Goal: Transaction & Acquisition: Purchase product/service

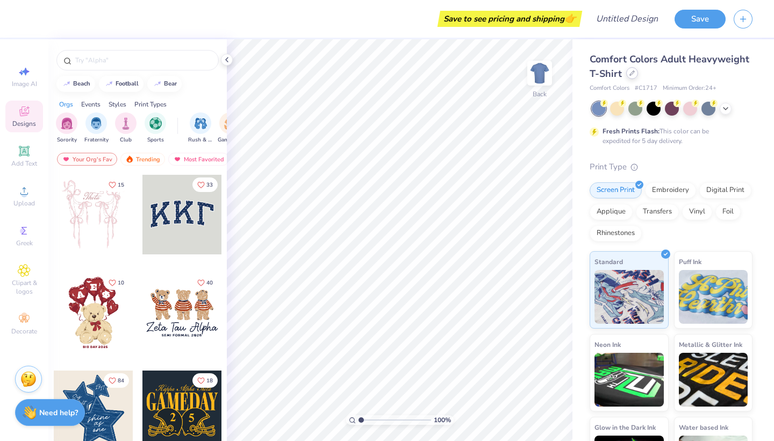
click at [634, 76] on icon at bounding box center [631, 72] width 5 height 5
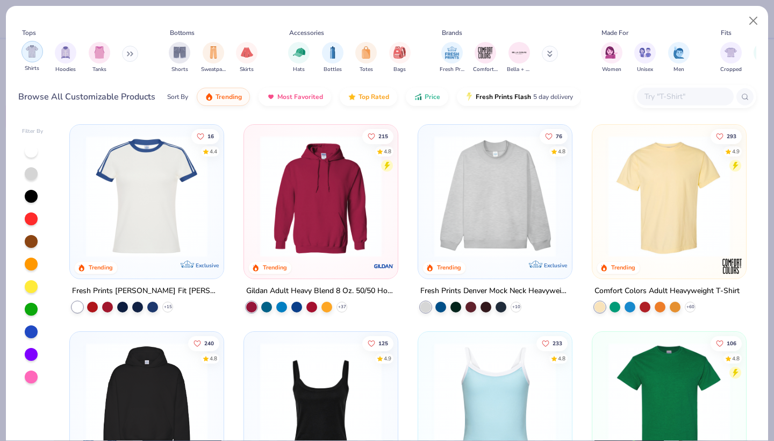
click at [37, 56] on img "filter for Shirts" at bounding box center [32, 51] width 12 height 12
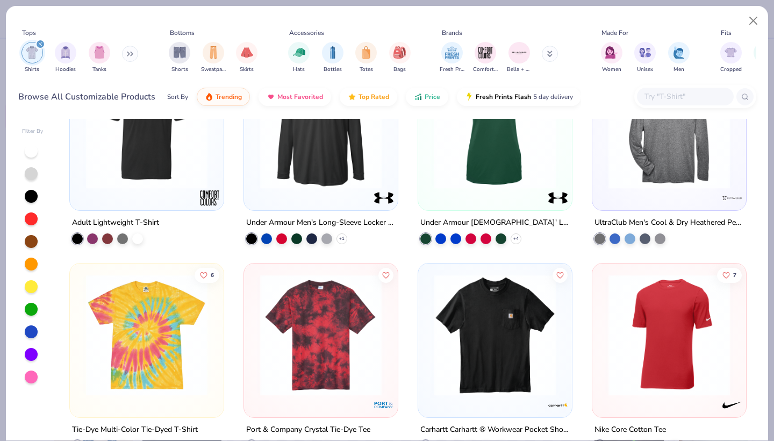
scroll to position [2946, 0]
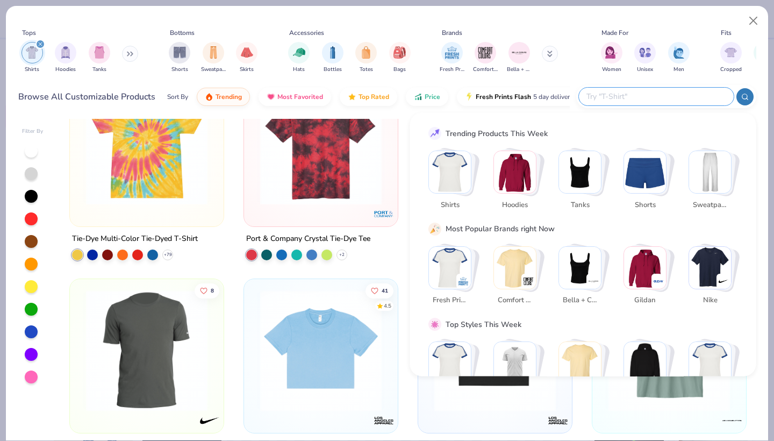
click at [671, 93] on input "text" at bounding box center [655, 96] width 141 height 12
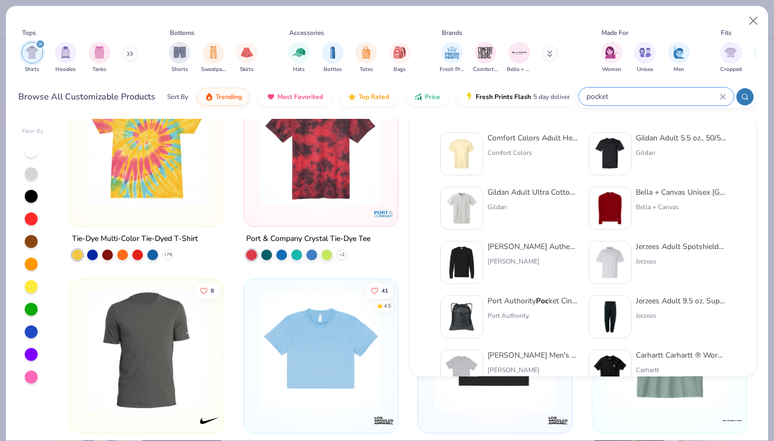
type input "pocket"
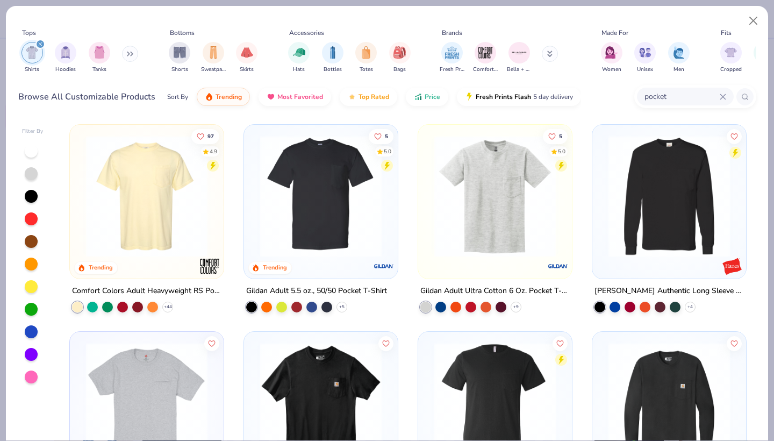
click at [157, 198] on img at bounding box center [147, 195] width 132 height 121
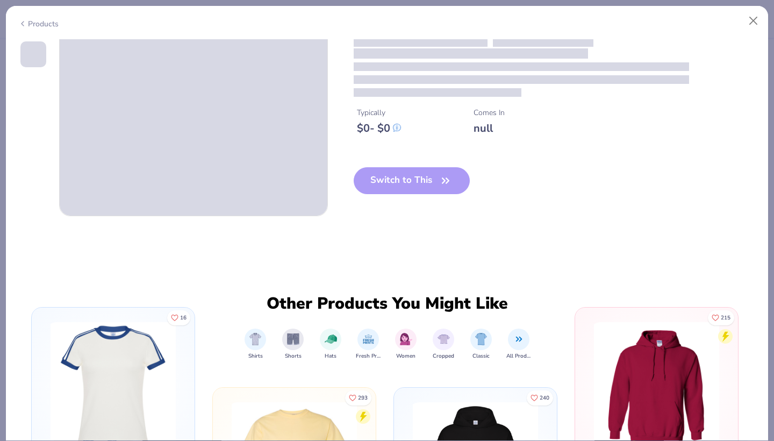
scroll to position [91, 0]
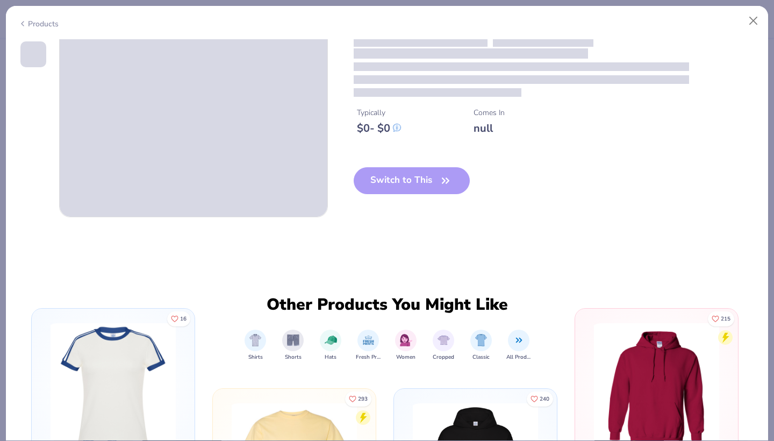
click at [387, 191] on div "Switch to This" at bounding box center [411, 189] width 117 height 44
click at [385, 172] on div "Switch to This" at bounding box center [411, 189] width 117 height 44
click at [740, 20] on div "Products" at bounding box center [387, 20] width 762 height 28
click at [748, 20] on button "Close" at bounding box center [753, 21] width 20 height 20
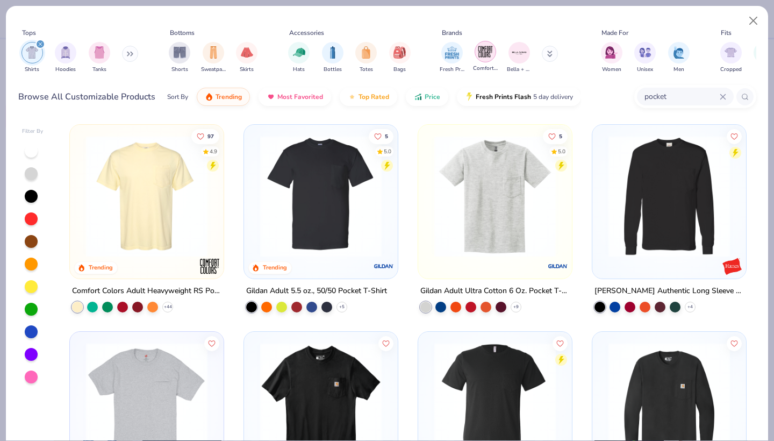
click at [483, 61] on div "filter for Comfort Colors" at bounding box center [484, 51] width 21 height 21
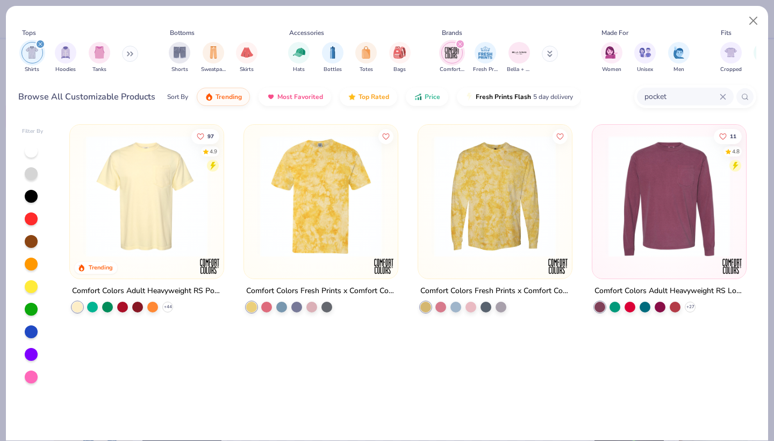
click at [187, 192] on img at bounding box center [147, 195] width 132 height 121
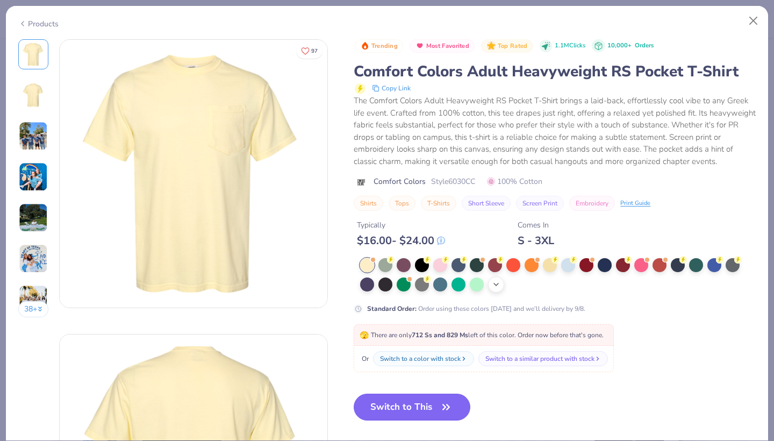
click at [492, 288] on icon at bounding box center [496, 284] width 9 height 9
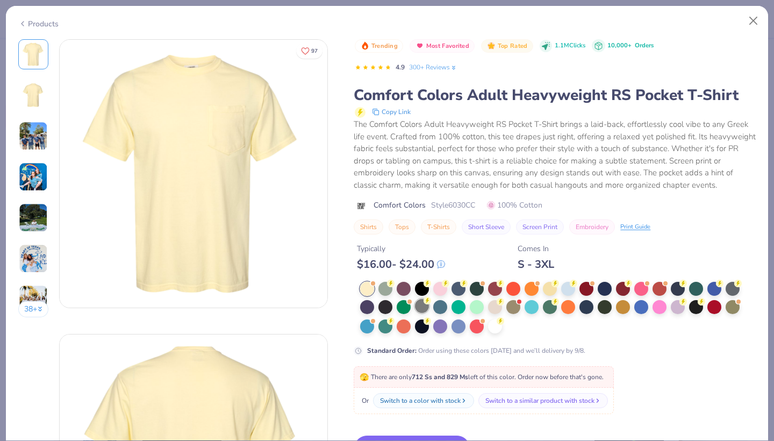
click at [420, 313] on div at bounding box center [422, 306] width 14 height 14
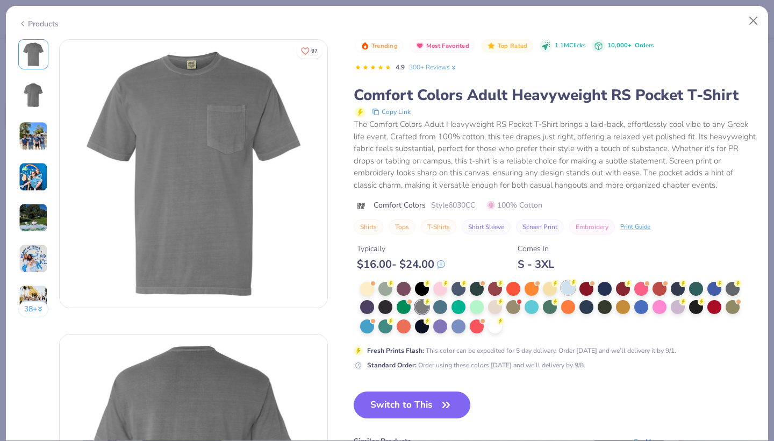
click at [394, 287] on circle at bounding box center [391, 283] width 8 height 8
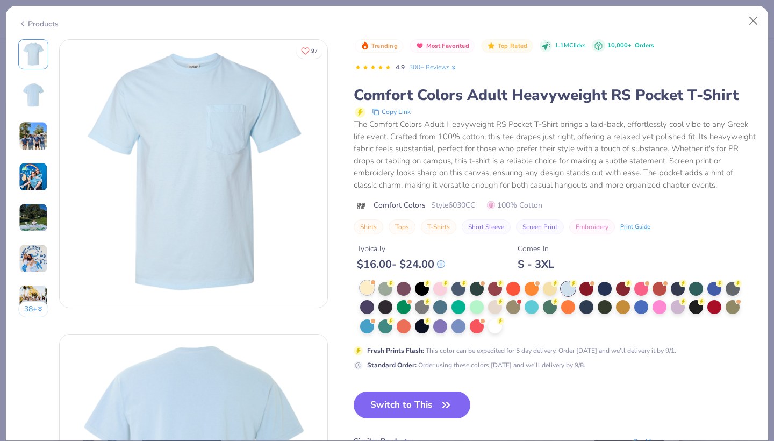
click at [369, 293] on div at bounding box center [367, 287] width 14 height 14
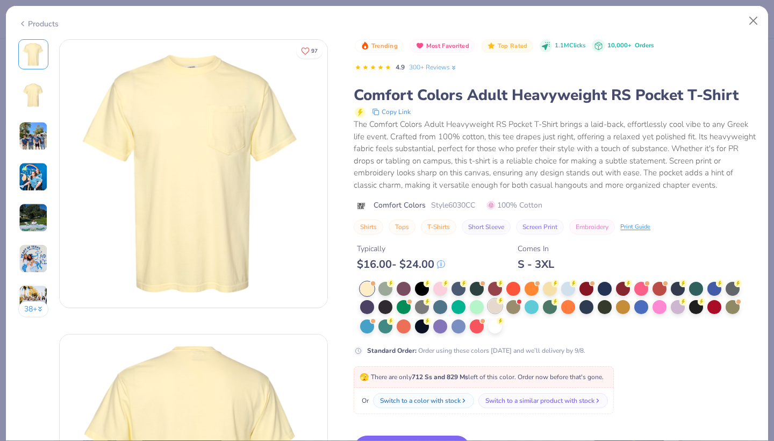
click at [494, 313] on div at bounding box center [495, 306] width 14 height 14
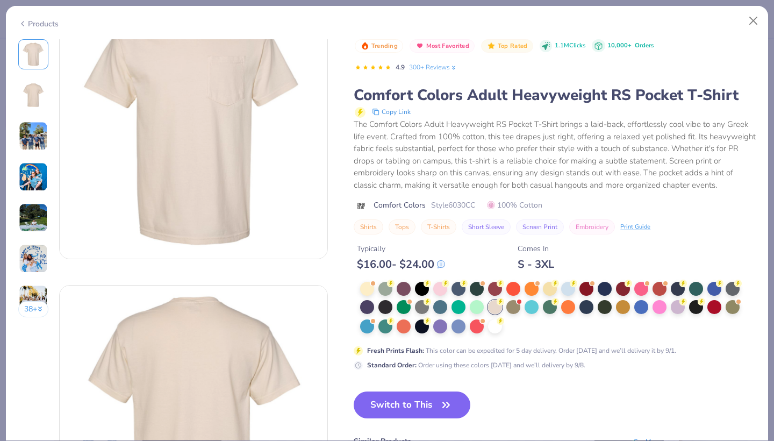
scroll to position [50, 0]
click at [494, 332] on div at bounding box center [495, 325] width 14 height 14
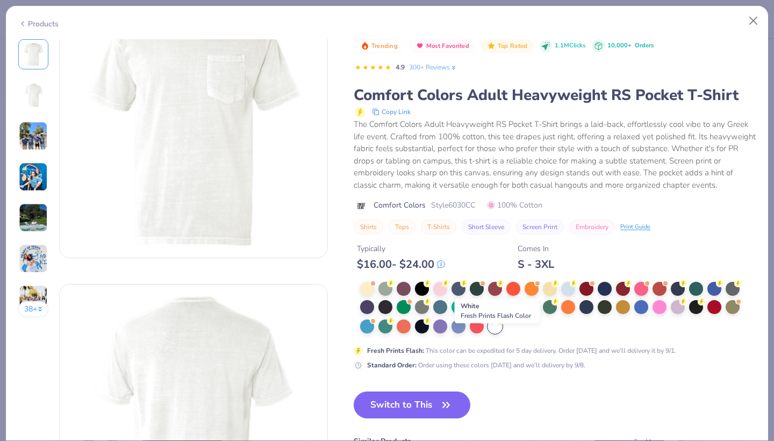
scroll to position [15, 0]
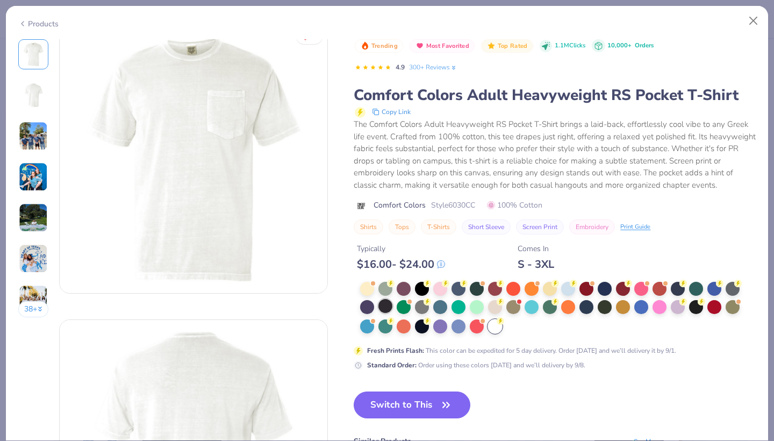
click at [385, 313] on div at bounding box center [385, 306] width 14 height 14
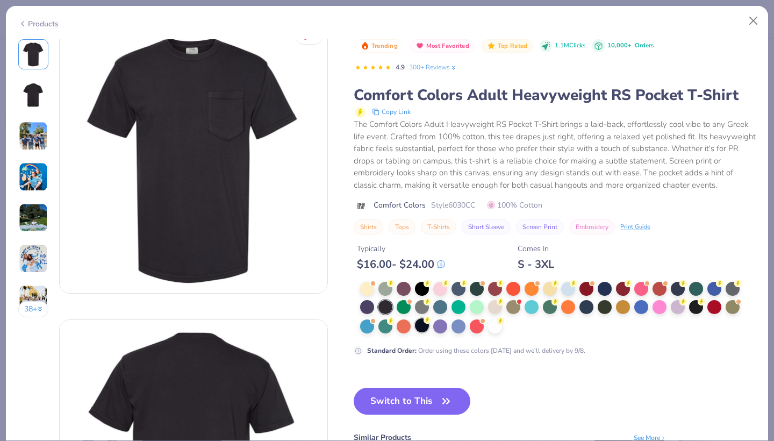
click at [394, 287] on circle at bounding box center [391, 283] width 8 height 8
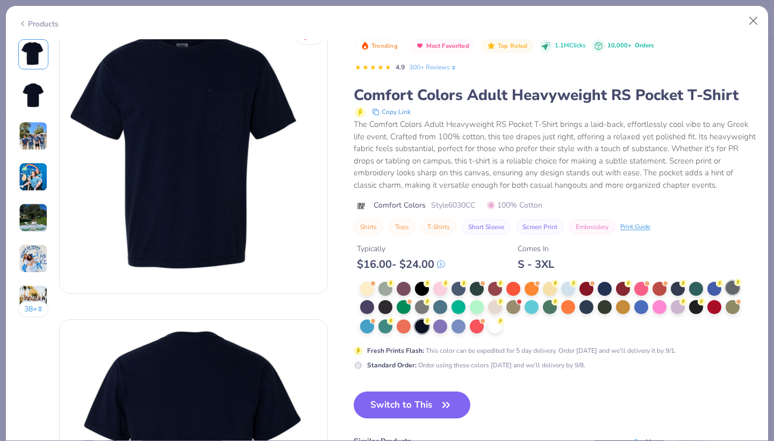
click at [734, 294] on div at bounding box center [732, 287] width 14 height 14
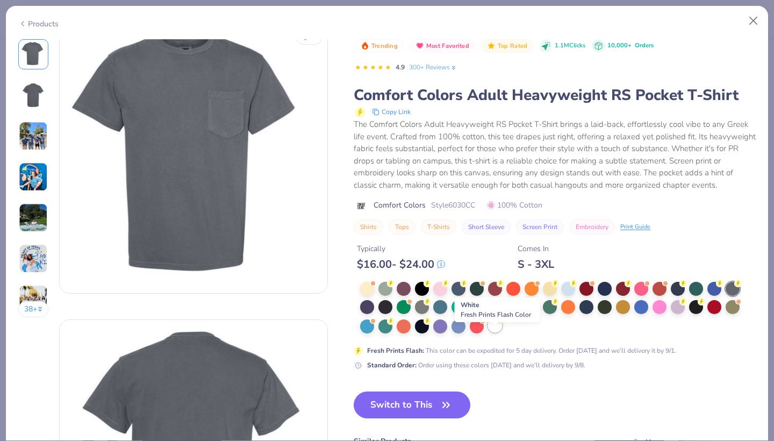
click at [495, 332] on div at bounding box center [495, 325] width 14 height 14
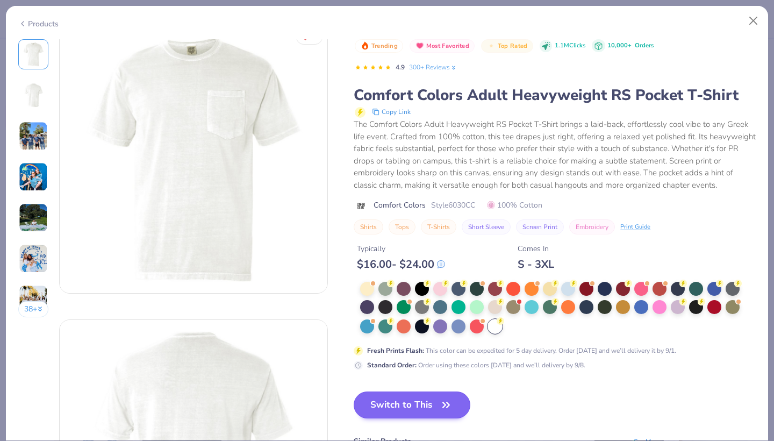
click at [417, 410] on button "Switch to This" at bounding box center [411, 404] width 117 height 27
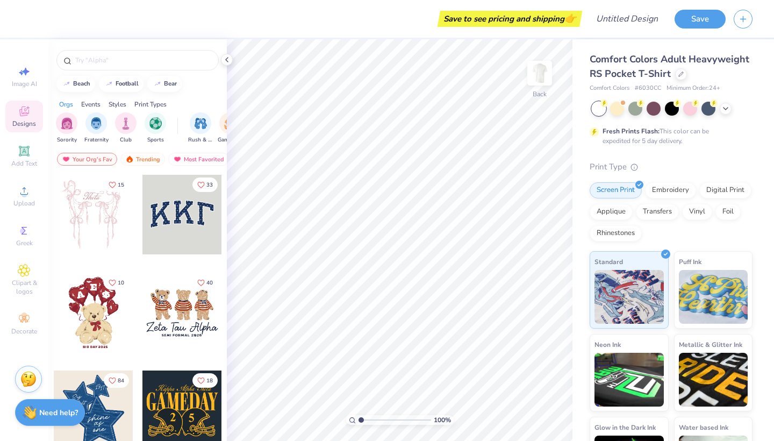
type input "9.31"
click at [421, 418] on input "range" at bounding box center [394, 420] width 73 height 10
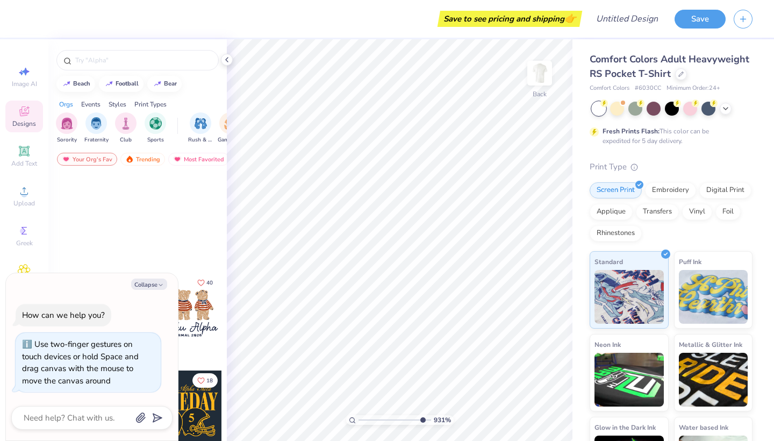
scroll to position [285, 0]
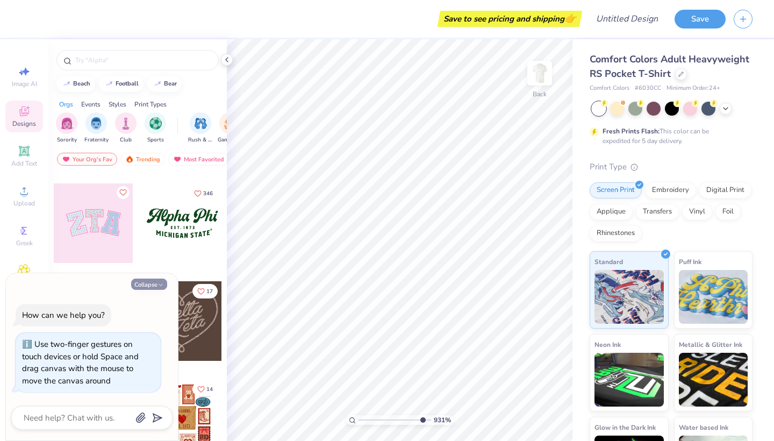
click at [151, 282] on button "Collapse" at bounding box center [149, 283] width 36 height 11
type textarea "x"
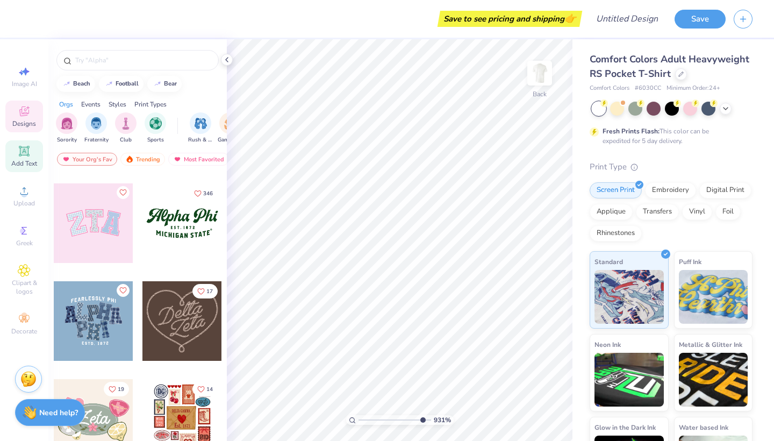
click at [24, 149] on icon at bounding box center [24, 151] width 8 height 8
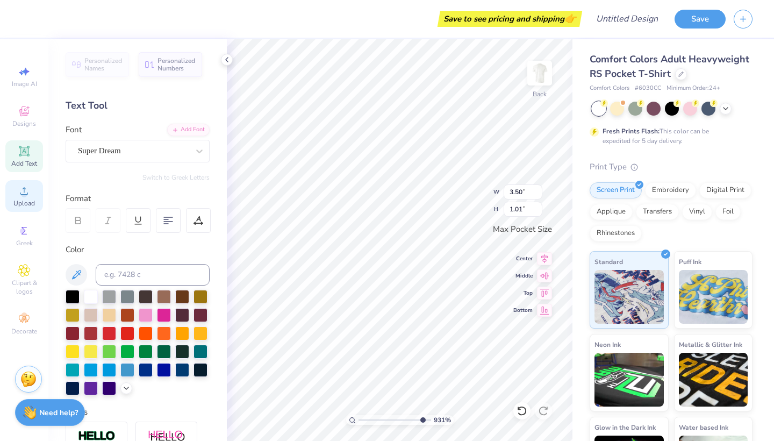
click at [27, 198] on div "Upload" at bounding box center [24, 196] width 38 height 32
click at [28, 109] on icon at bounding box center [24, 111] width 13 height 13
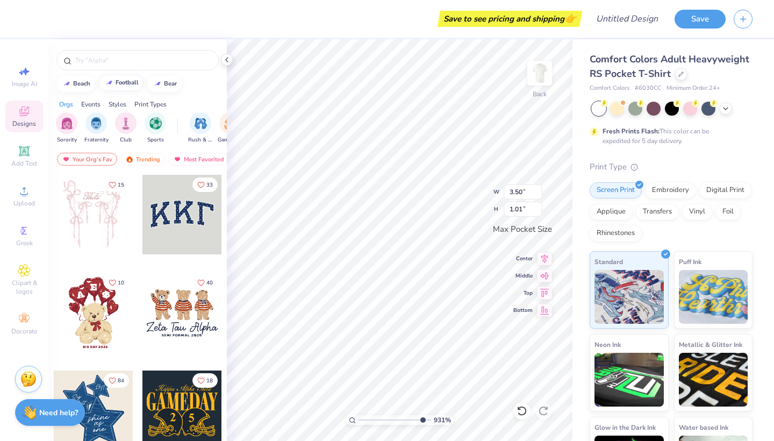
click at [117, 86] on button "football" at bounding box center [121, 83] width 45 height 16
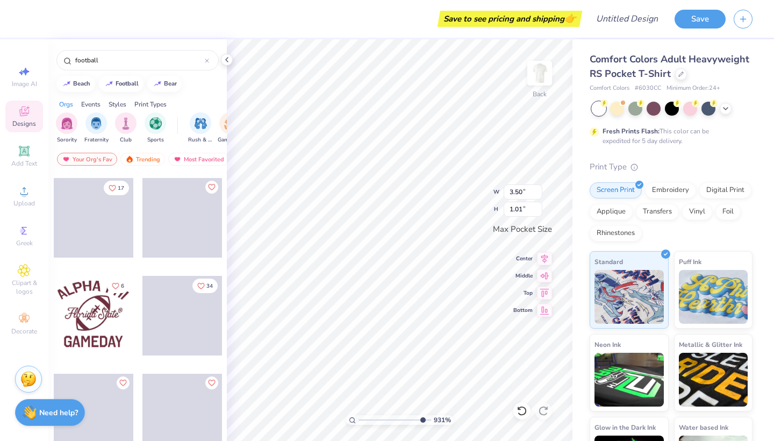
scroll to position [1299, 0]
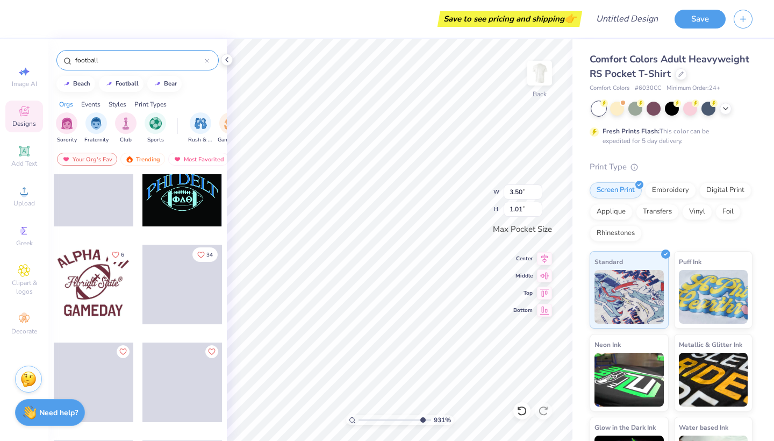
click at [118, 64] on input "football" at bounding box center [139, 60] width 131 height 11
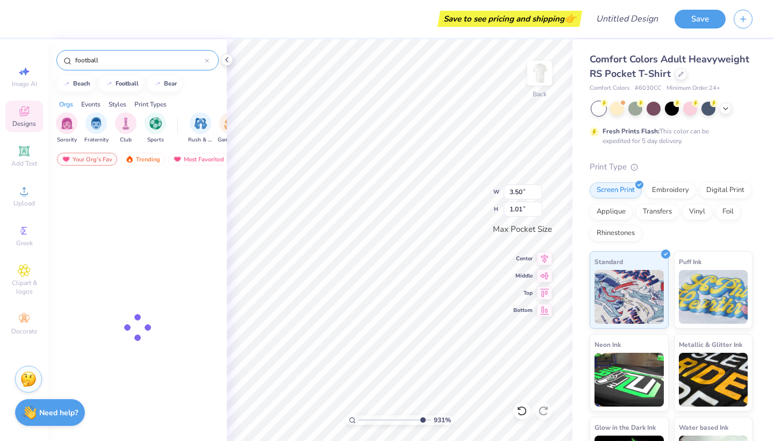
click at [118, 64] on input "football" at bounding box center [139, 60] width 131 height 11
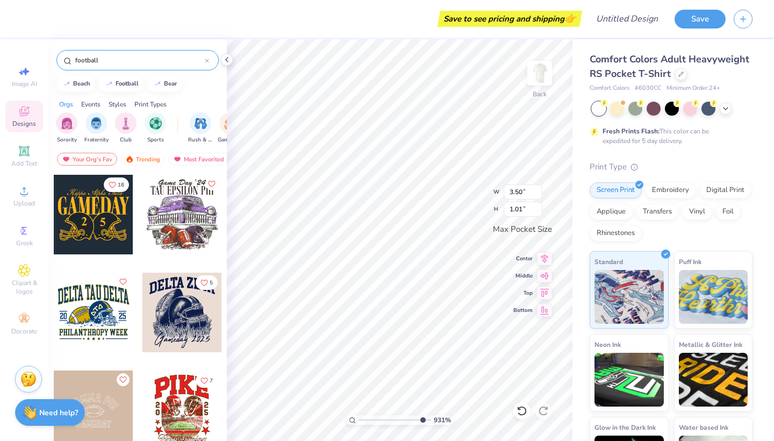
click at [112, 62] on input "football" at bounding box center [139, 60] width 131 height 11
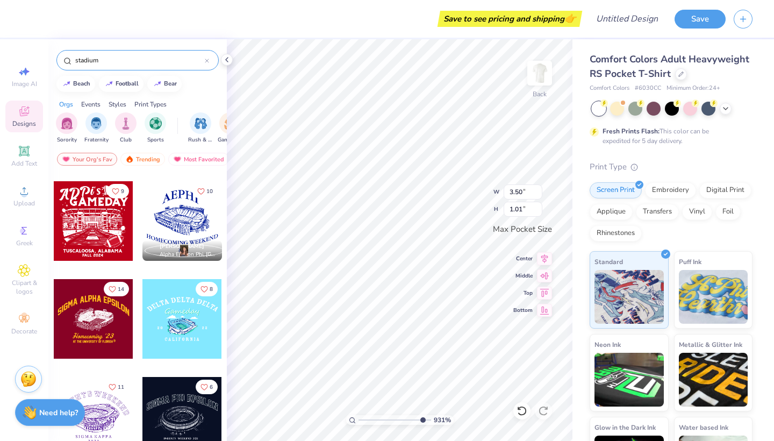
scroll to position [1364, 0]
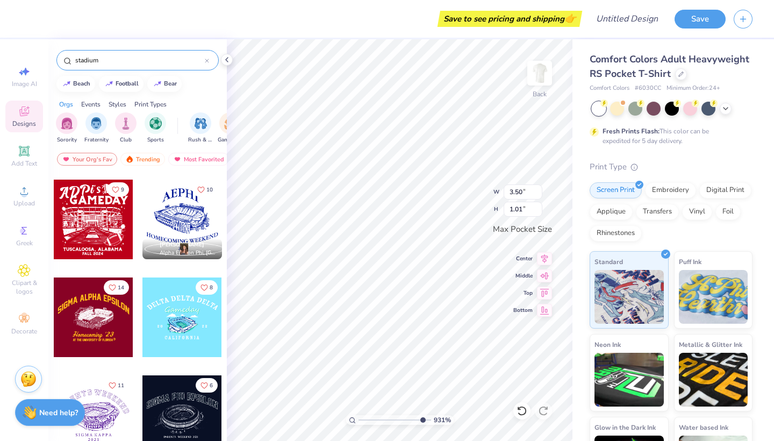
click at [136, 67] on div "stadium" at bounding box center [137, 60] width 162 height 20
click at [121, 63] on input "stadium" at bounding box center [139, 60] width 131 height 11
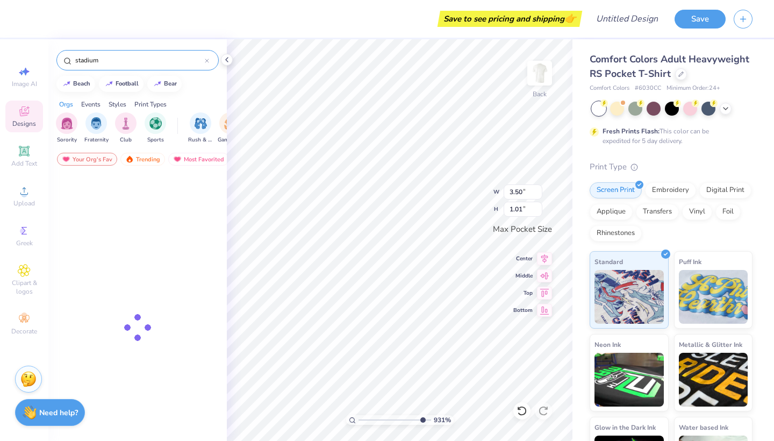
click at [121, 63] on input "stadium" at bounding box center [139, 60] width 131 height 11
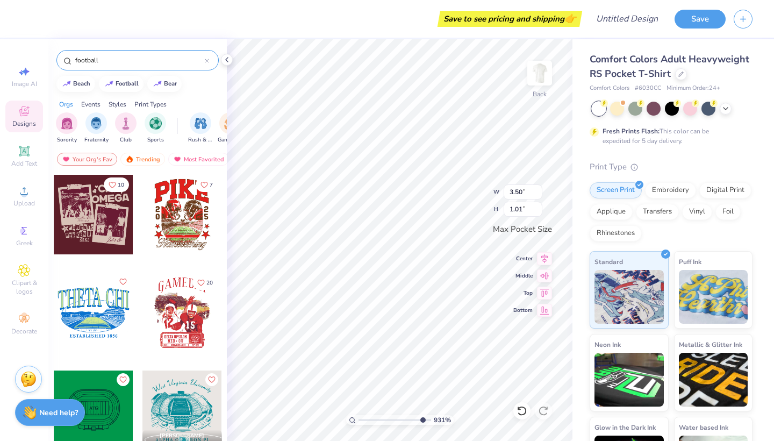
type input "football"
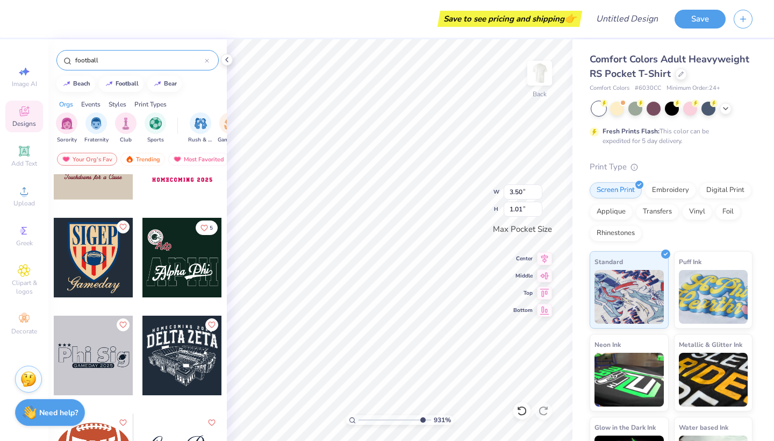
scroll to position [2893, 0]
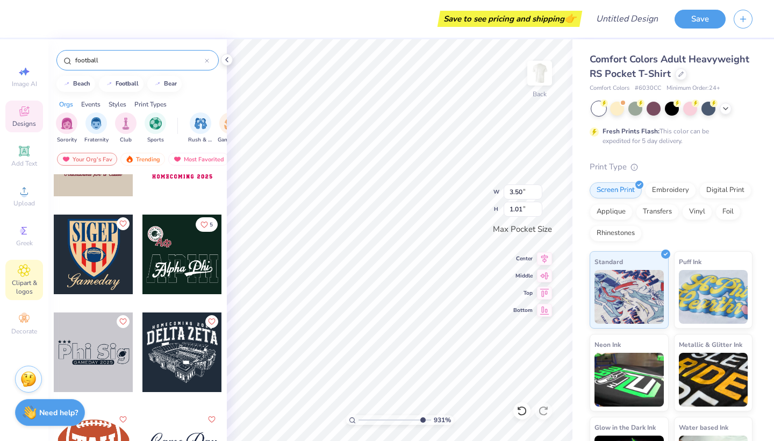
click at [26, 278] on div "Clipart & logos" at bounding box center [24, 279] width 38 height 40
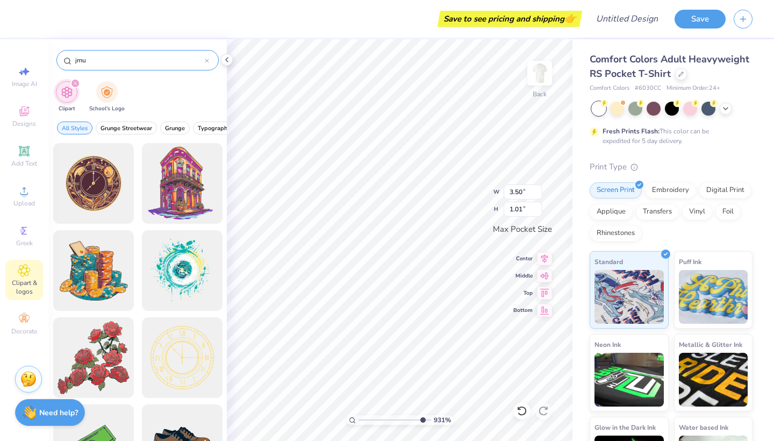
type input "jmu"
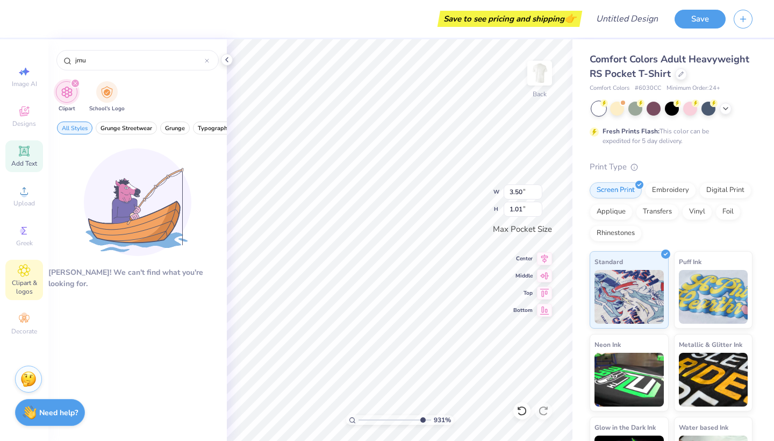
click at [31, 153] on div "Add Text" at bounding box center [24, 156] width 38 height 32
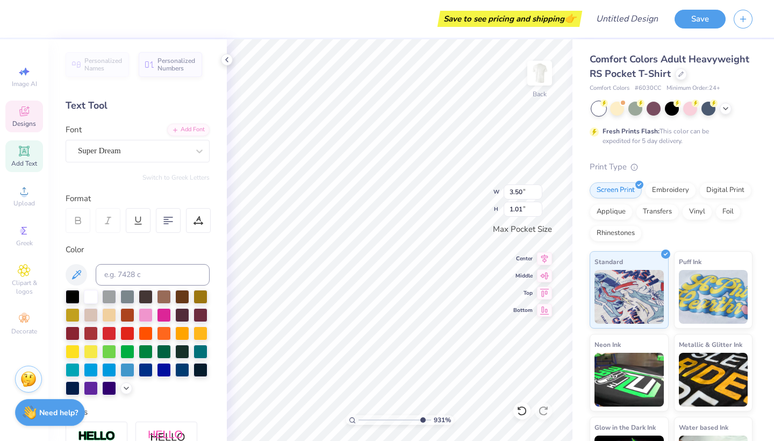
click at [27, 124] on span "Designs" at bounding box center [24, 123] width 24 height 9
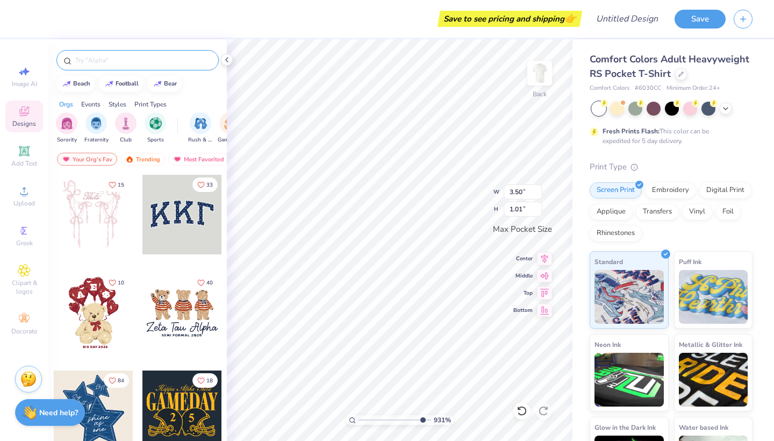
click at [107, 60] on input "text" at bounding box center [143, 60] width 138 height 11
type input "jmu"
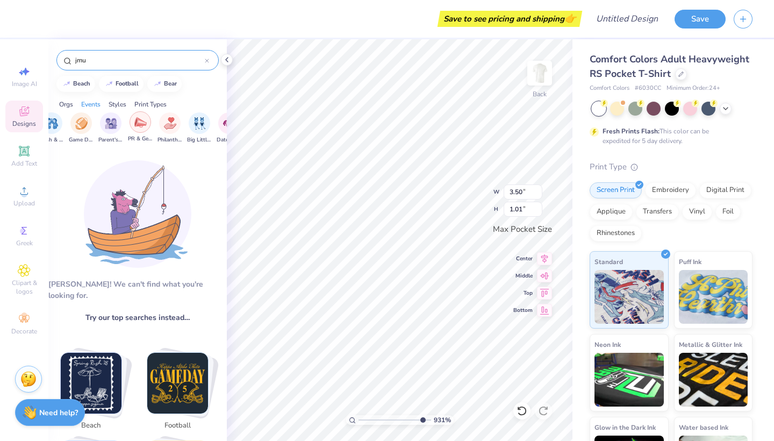
scroll to position [0, 146]
click at [78, 129] on div "filter for Game Day" at bounding box center [83, 121] width 21 height 21
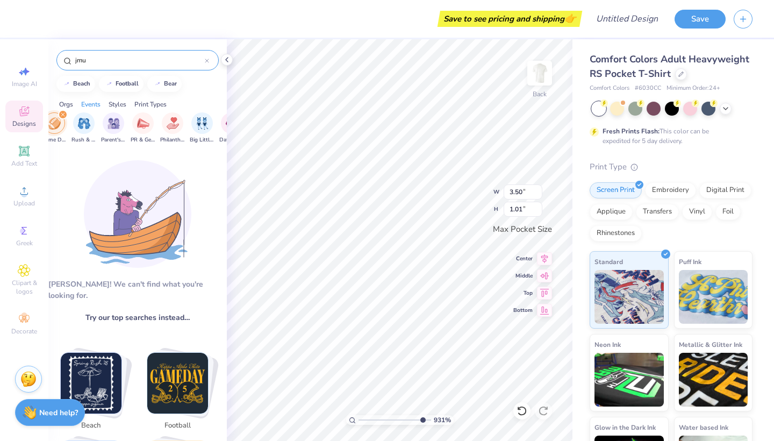
click at [207, 59] on icon at bounding box center [207, 61] width 4 height 4
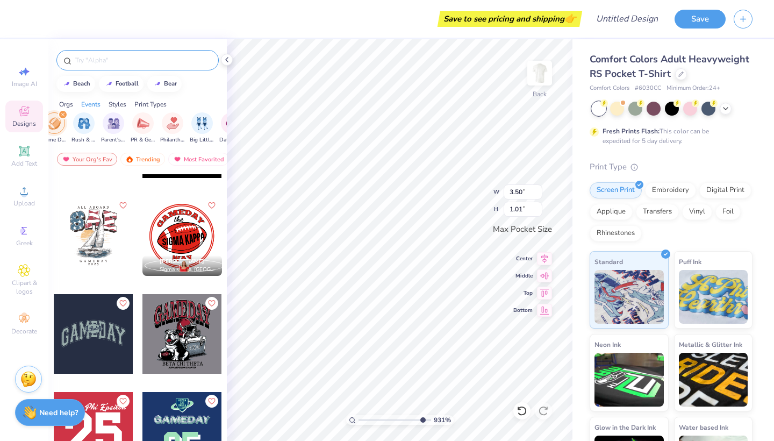
scroll to position [1711, 0]
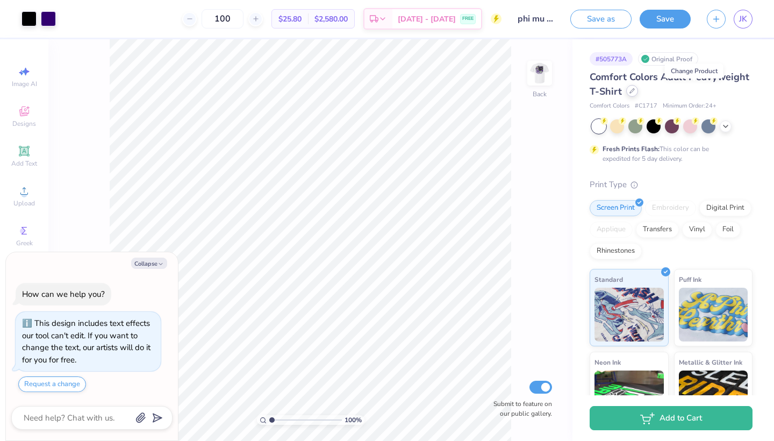
click at [634, 91] on icon at bounding box center [631, 90] width 5 height 5
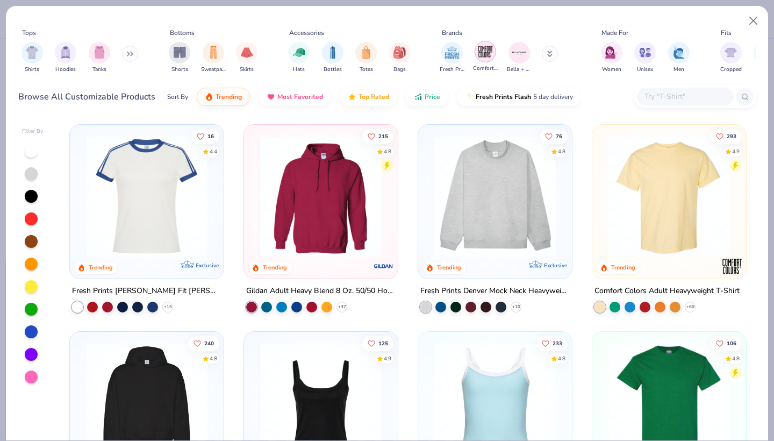
click at [486, 52] on img "filter for Comfort Colors" at bounding box center [485, 52] width 16 height 16
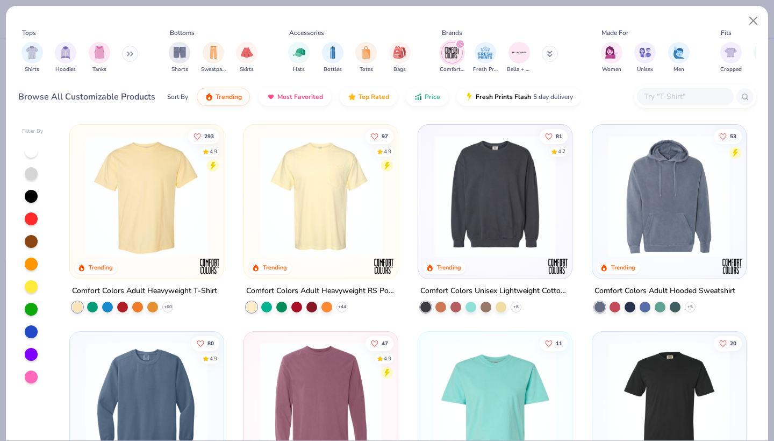
click at [340, 230] on img at bounding box center [321, 195] width 132 height 121
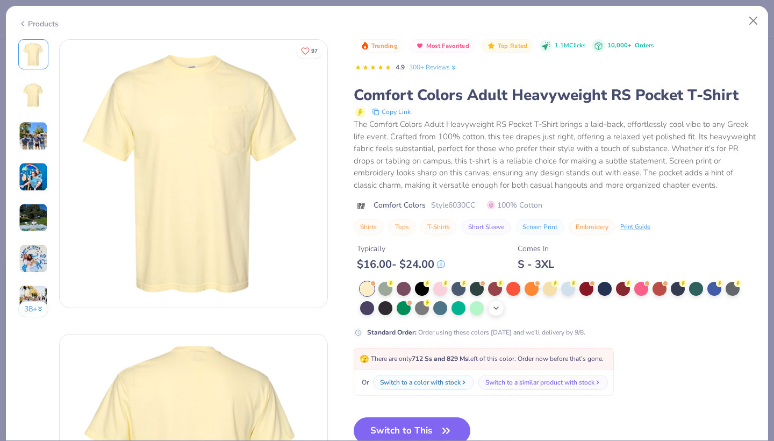
click at [492, 312] on icon at bounding box center [496, 308] width 9 height 9
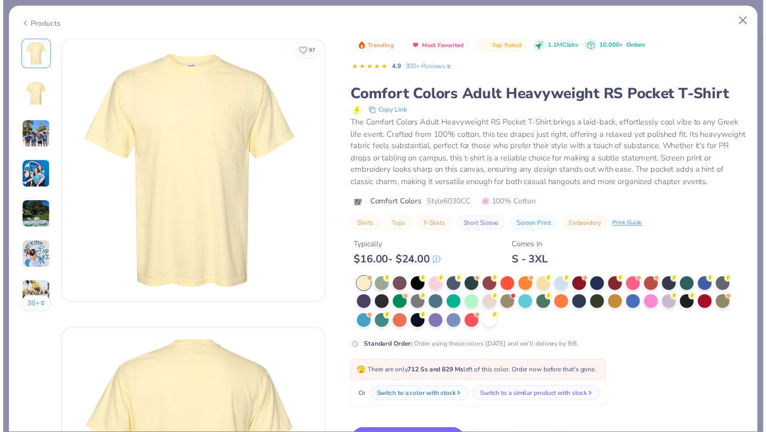
scroll to position [4, 0]
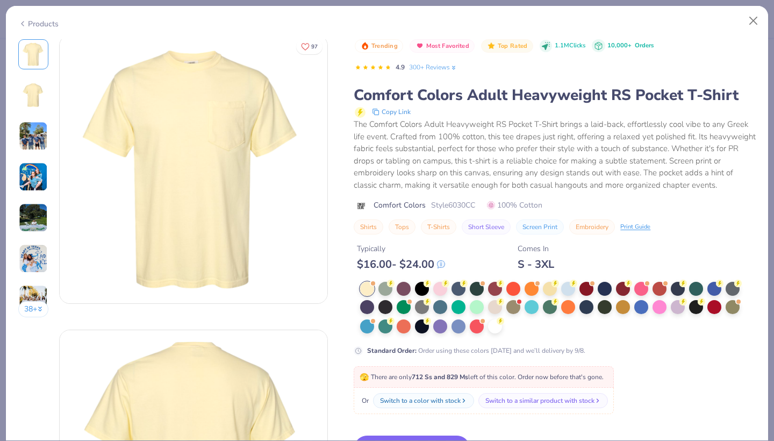
click at [492, 314] on div at bounding box center [495, 307] width 14 height 14
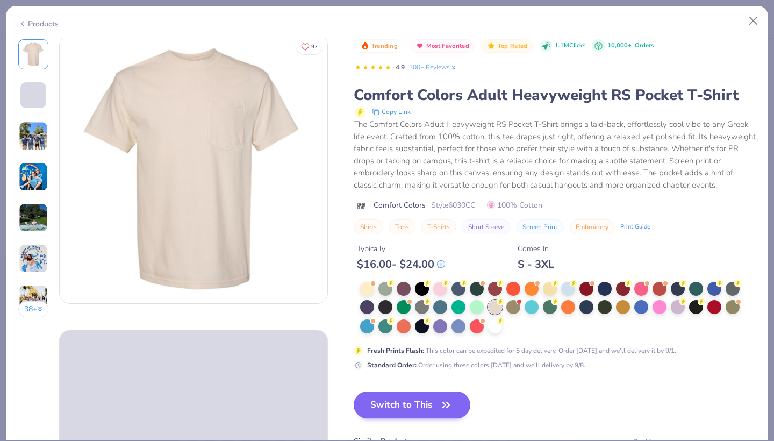
click at [424, 412] on button "Switch to This" at bounding box center [411, 404] width 117 height 27
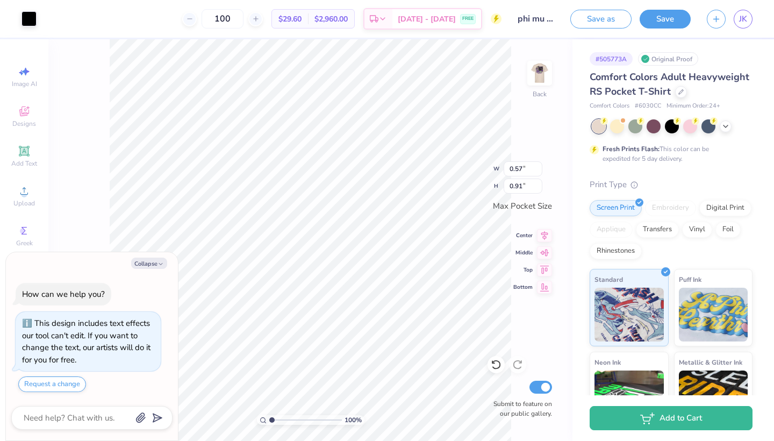
type textarea "x"
type input "3.05"
type input "1.02"
click at [149, 265] on button "Collapse" at bounding box center [149, 262] width 36 height 11
type textarea "x"
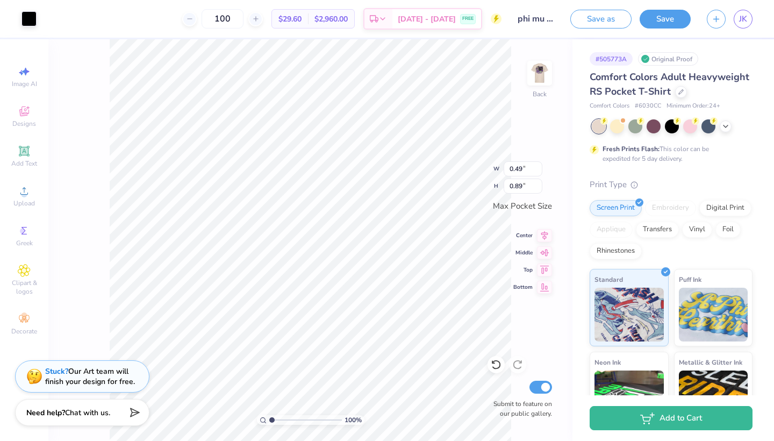
type input "0.14"
type input "0.44"
type input "0.10"
type input "0.17"
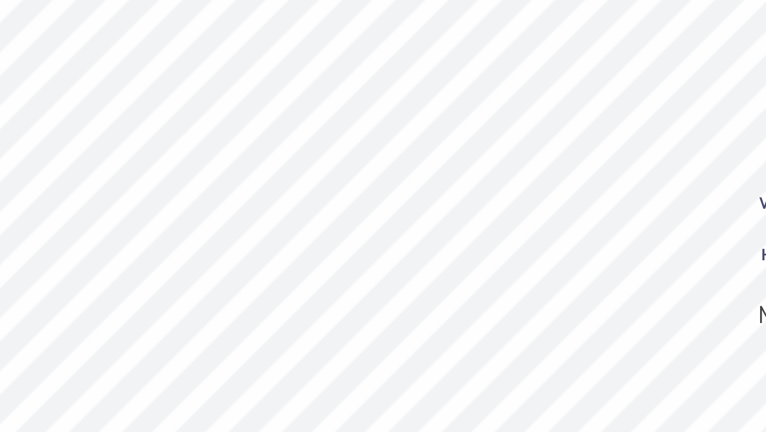
type input "1.65"
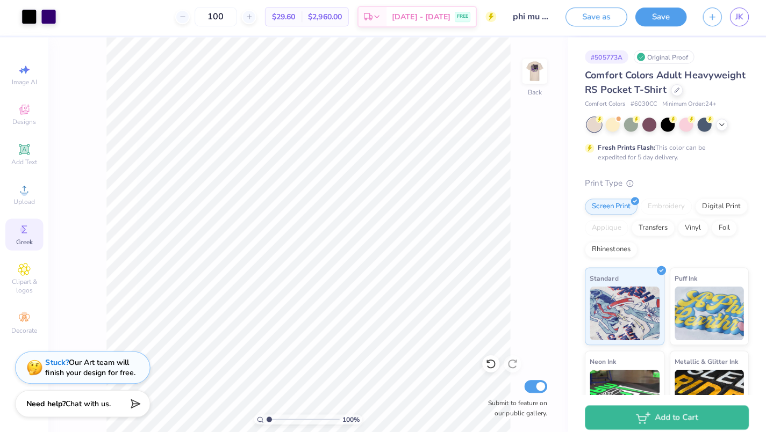
click at [23, 225] on icon at bounding box center [24, 230] width 13 height 13
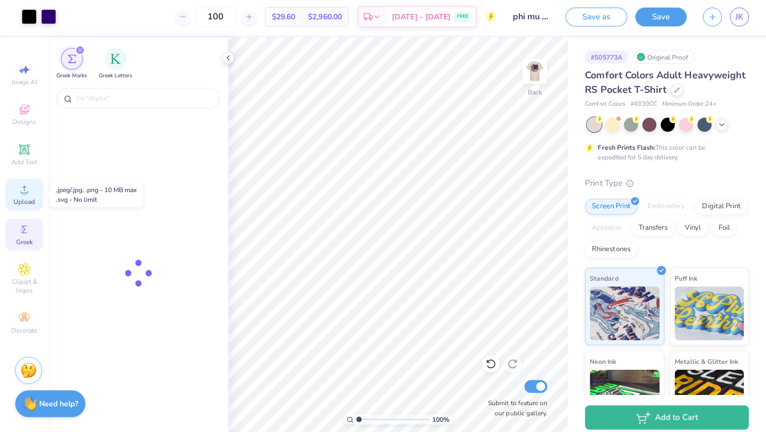
click at [25, 192] on icon at bounding box center [24, 191] width 8 height 8
click at [18, 159] on span "Add Text" at bounding box center [24, 163] width 26 height 9
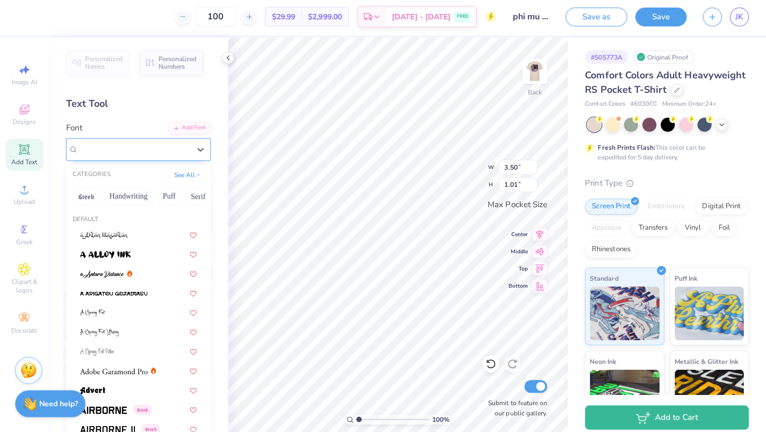
click at [169, 142] on div "Super Dream" at bounding box center [133, 150] width 113 height 17
click at [122, 197] on button "Bold" at bounding box center [115, 197] width 26 height 17
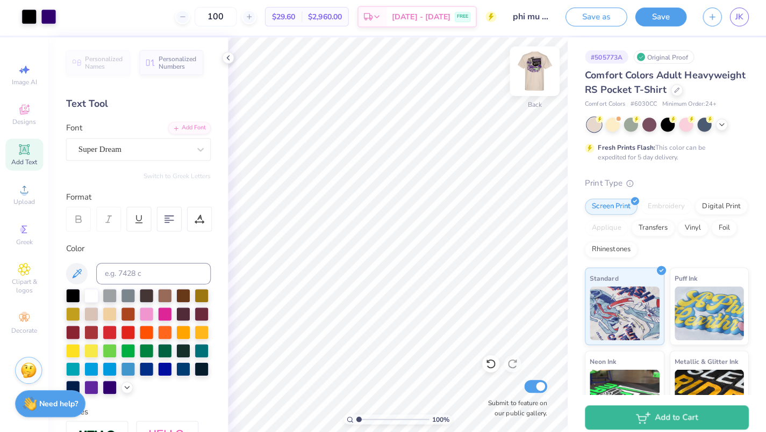
click at [530, 65] on img at bounding box center [531, 73] width 43 height 43
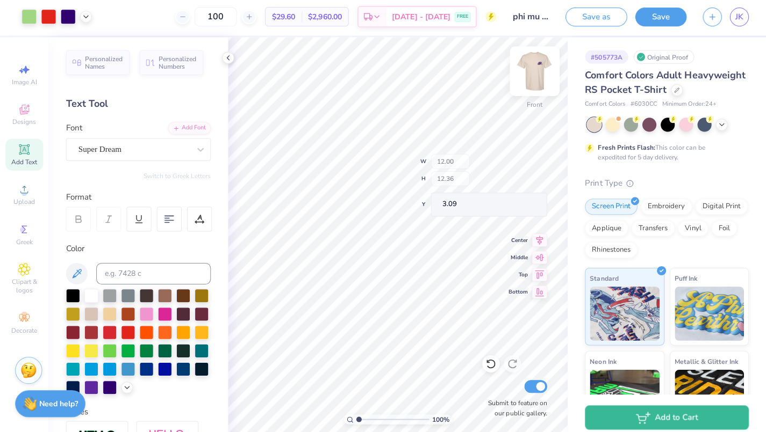
type input "0.80"
type input "1.63"
type input "5.40"
type input "6.92"
type input "7.51"
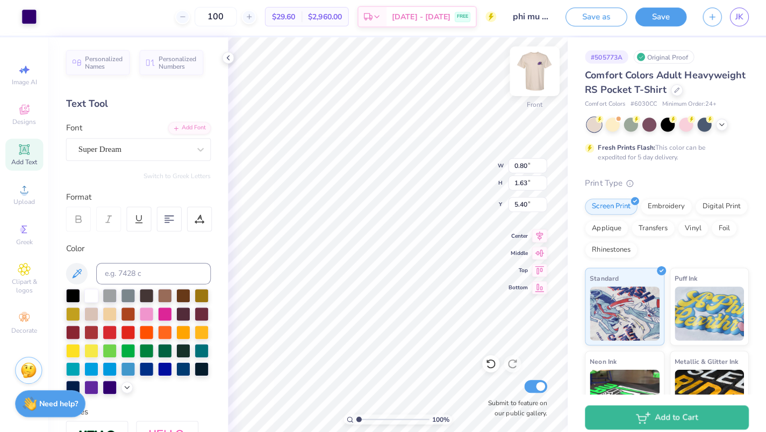
type input "3.16"
type input "0.69"
type input "1.60"
type input "5.58"
type input "6.92"
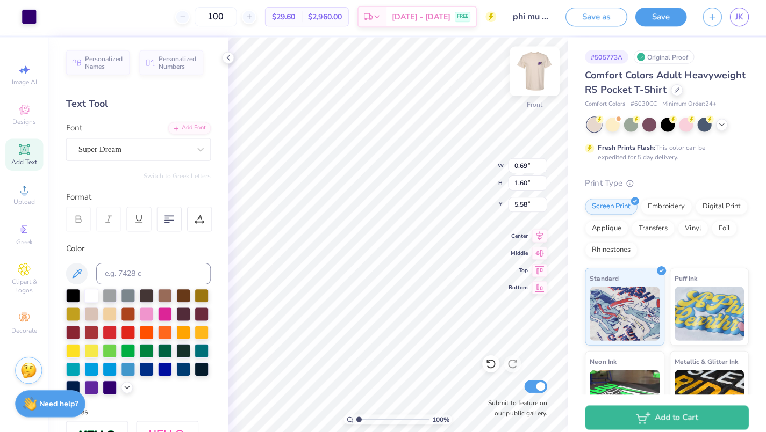
type input "7.51"
type input "3.16"
type input "0.62"
type input "1.25"
type input "5.35"
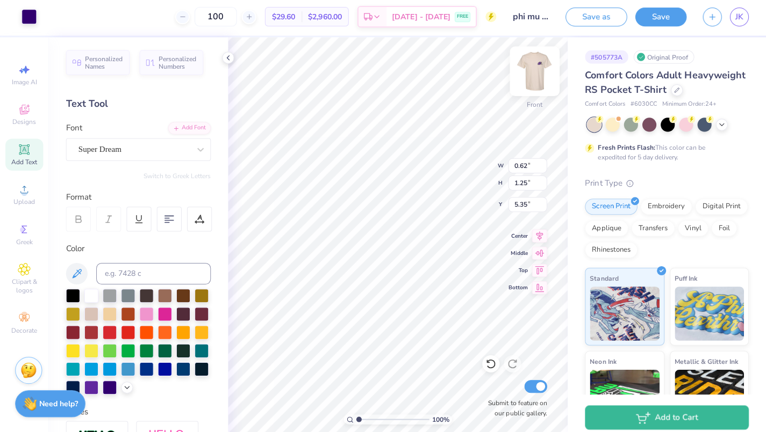
type input "6.92"
type input "7.51"
type input "3.16"
type input "0.69"
type input "1.60"
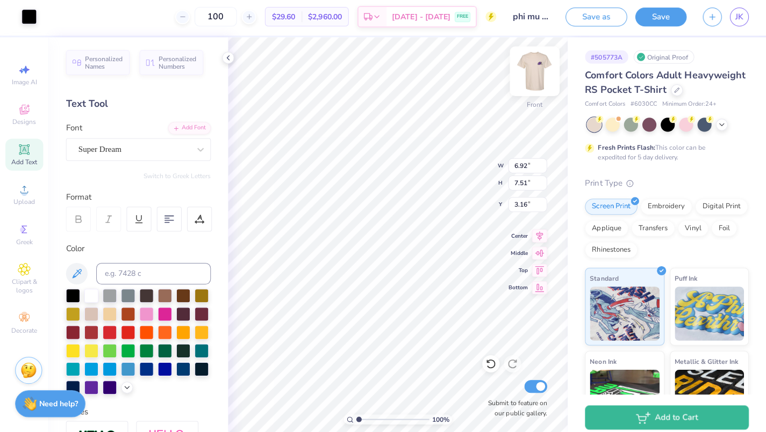
type input "5.58"
type input "5.36"
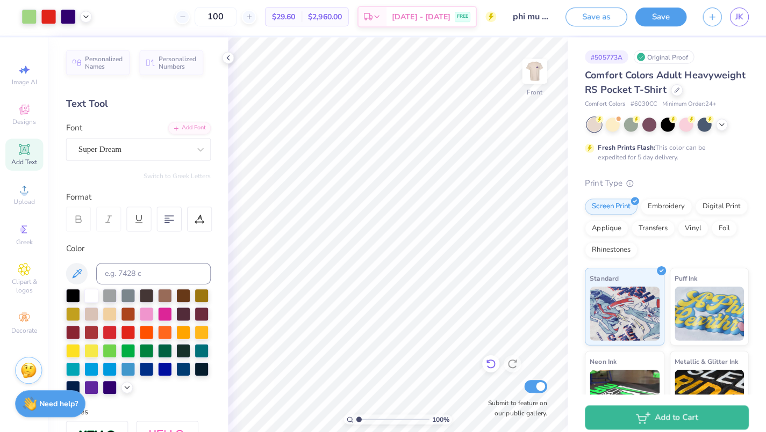
click at [492, 359] on icon at bounding box center [487, 364] width 11 height 11
type input "1.69"
type input "0.65"
type input "13.15"
type input "6.76"
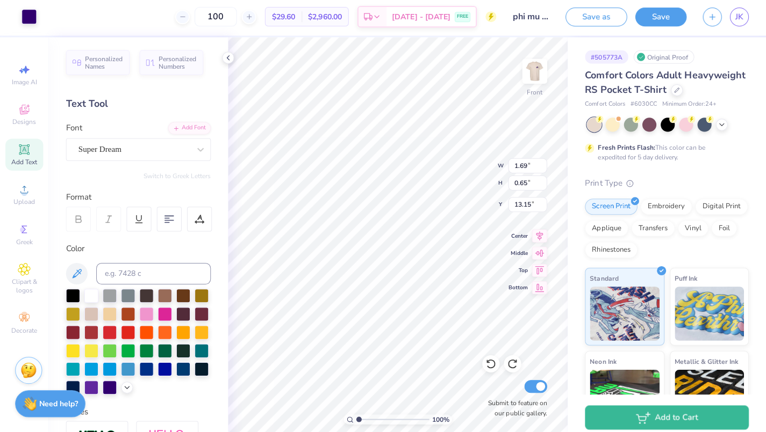
type input "1.25"
type input "11.10"
type input "0.45"
type input "0.35"
type input "14.05"
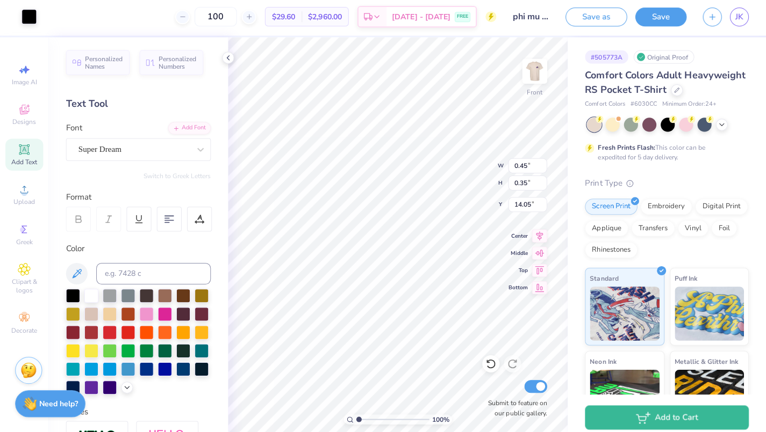
type input "0.83"
type input "1.38"
type input "13.56"
click at [496, 369] on div at bounding box center [487, 364] width 17 height 17
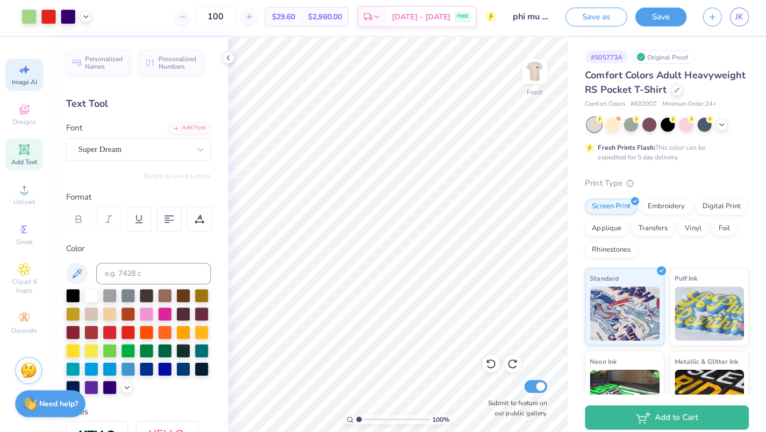
click at [25, 68] on icon at bounding box center [26, 72] width 8 height 8
select select "4"
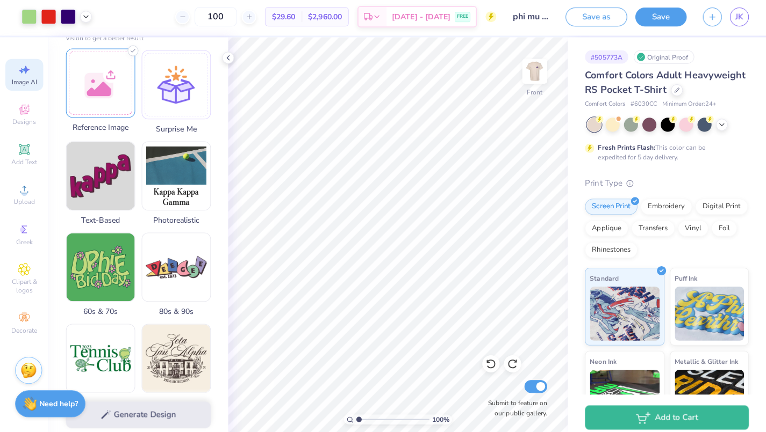
scroll to position [150, 0]
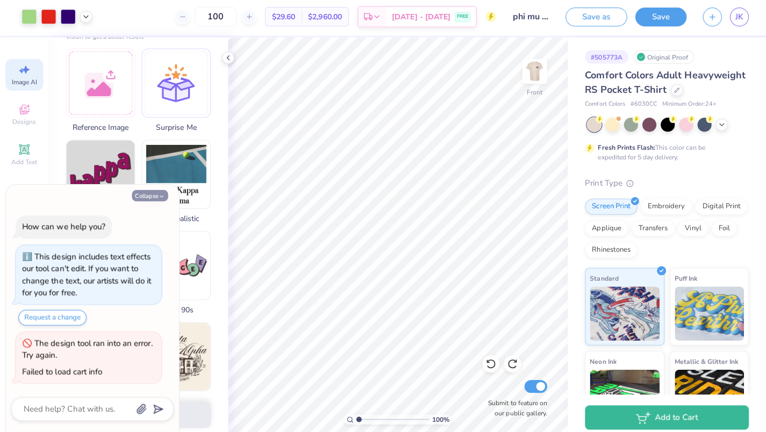
click at [158, 197] on icon "button" at bounding box center [160, 197] width 6 height 6
type textarea "x"
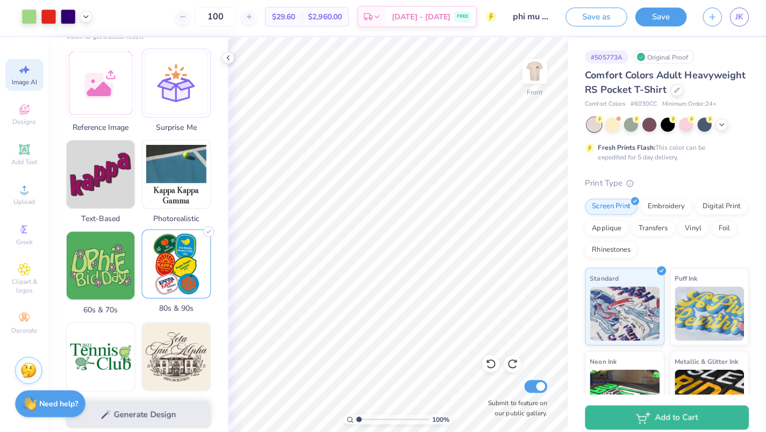
scroll to position [262, 0]
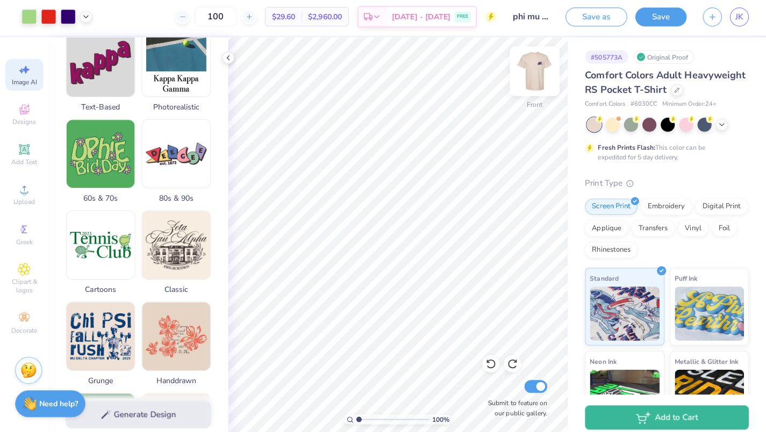
click at [540, 73] on img at bounding box center [531, 73] width 43 height 43
click at [539, 70] on img at bounding box center [531, 73] width 43 height 43
click at [528, 75] on img at bounding box center [531, 73] width 43 height 43
click at [33, 147] on div "Add Text" at bounding box center [24, 156] width 38 height 32
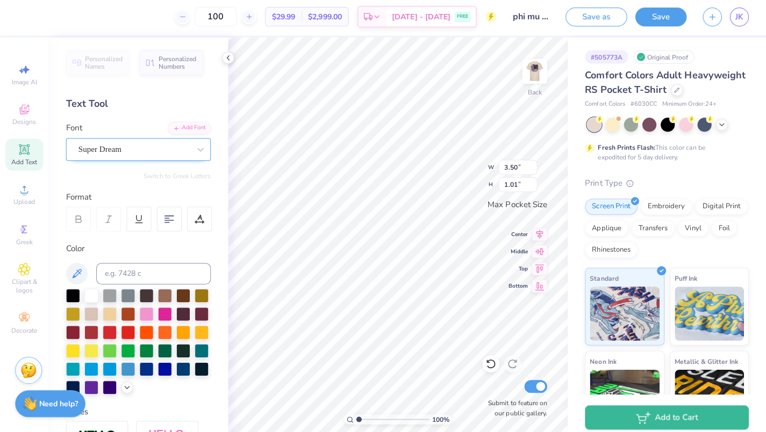
click at [121, 151] on span "Super Dream" at bounding box center [99, 151] width 43 height 12
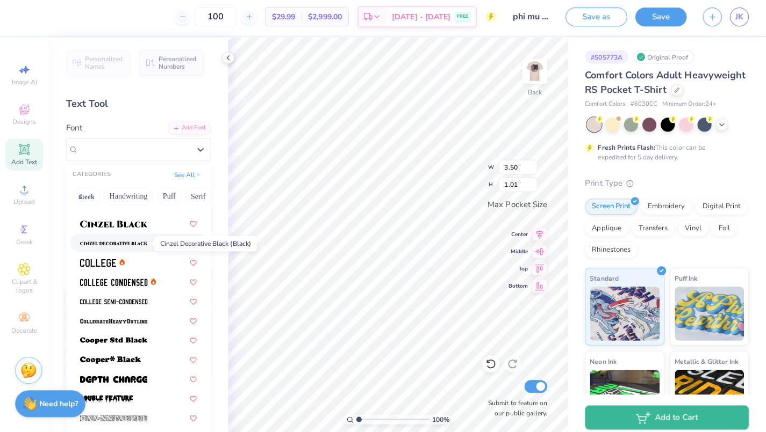
scroll to position [70, 0]
click at [129, 261] on div at bounding box center [138, 262] width 116 height 11
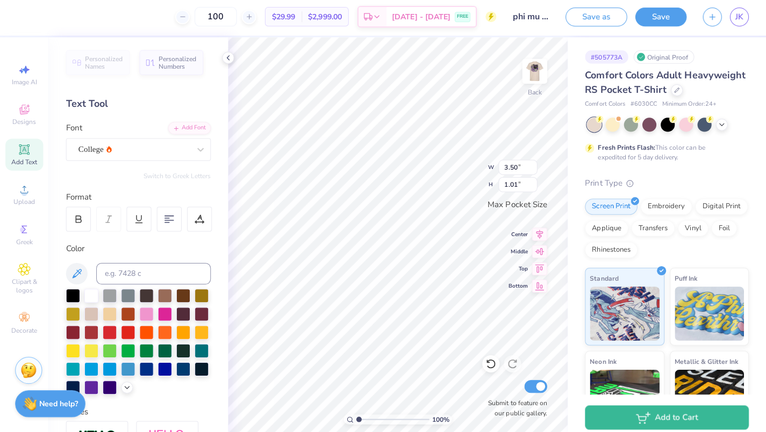
type input "3.18"
type input "0.99"
type textarea "Go [PERSON_NAME]"
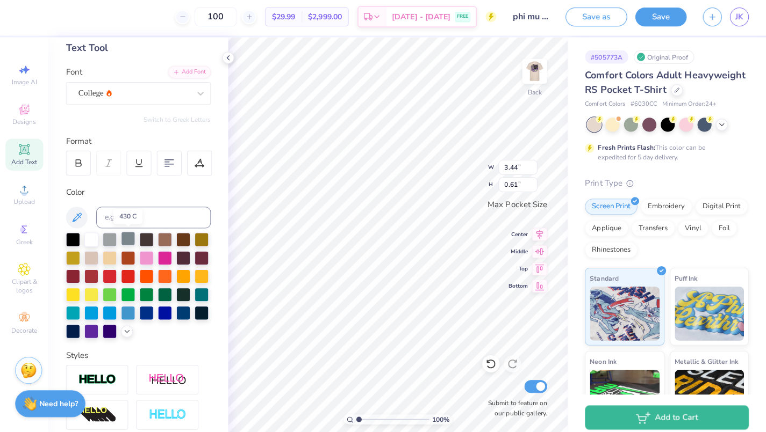
scroll to position [57, 0]
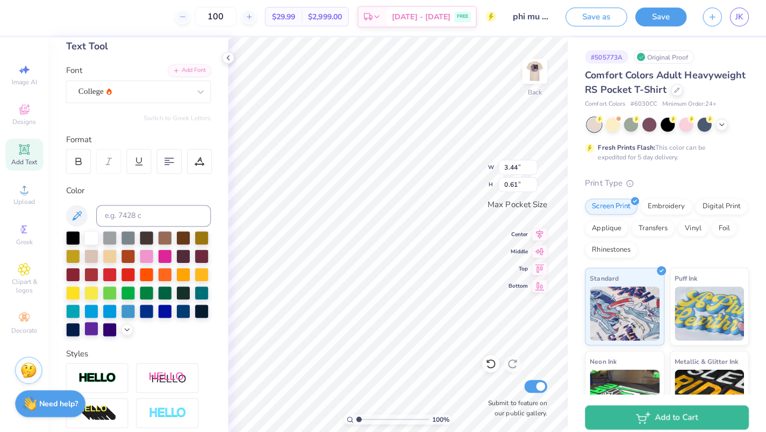
click at [98, 331] on div at bounding box center [91, 329] width 14 height 14
type input "1.98"
type input "1.65"
click at [54, 15] on div at bounding box center [48, 17] width 15 height 15
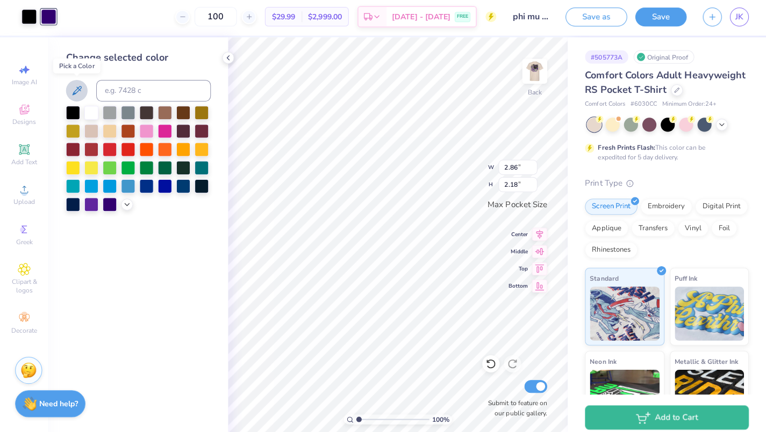
click at [78, 89] on icon at bounding box center [76, 92] width 9 height 9
click at [493, 359] on icon at bounding box center [487, 364] width 11 height 11
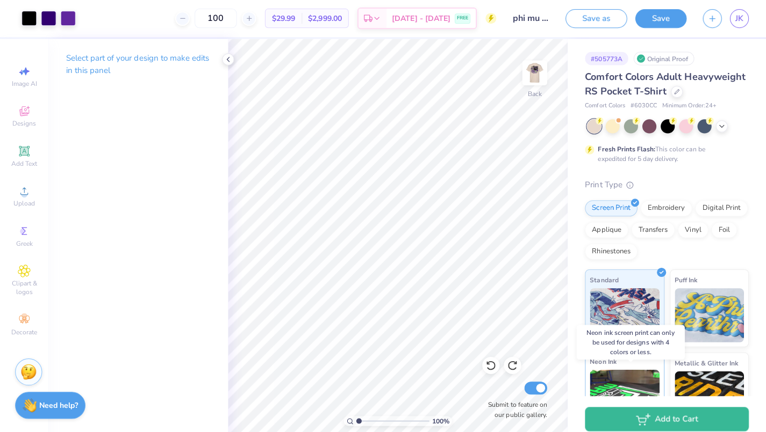
scroll to position [0, 0]
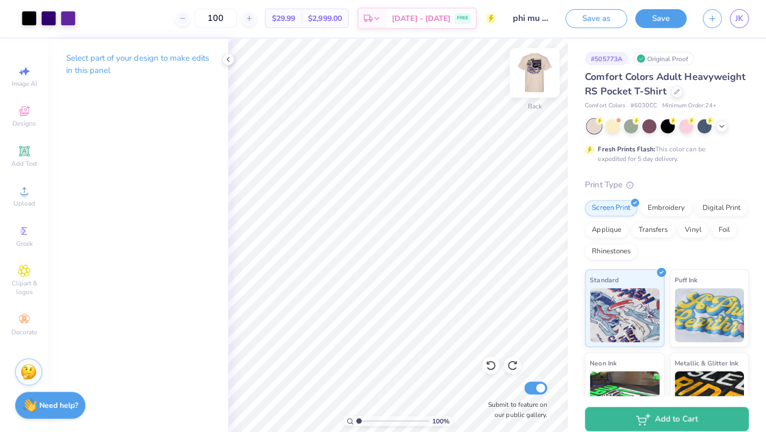
click at [540, 70] on img at bounding box center [531, 73] width 43 height 43
